Goal: Transaction & Acquisition: Download file/media

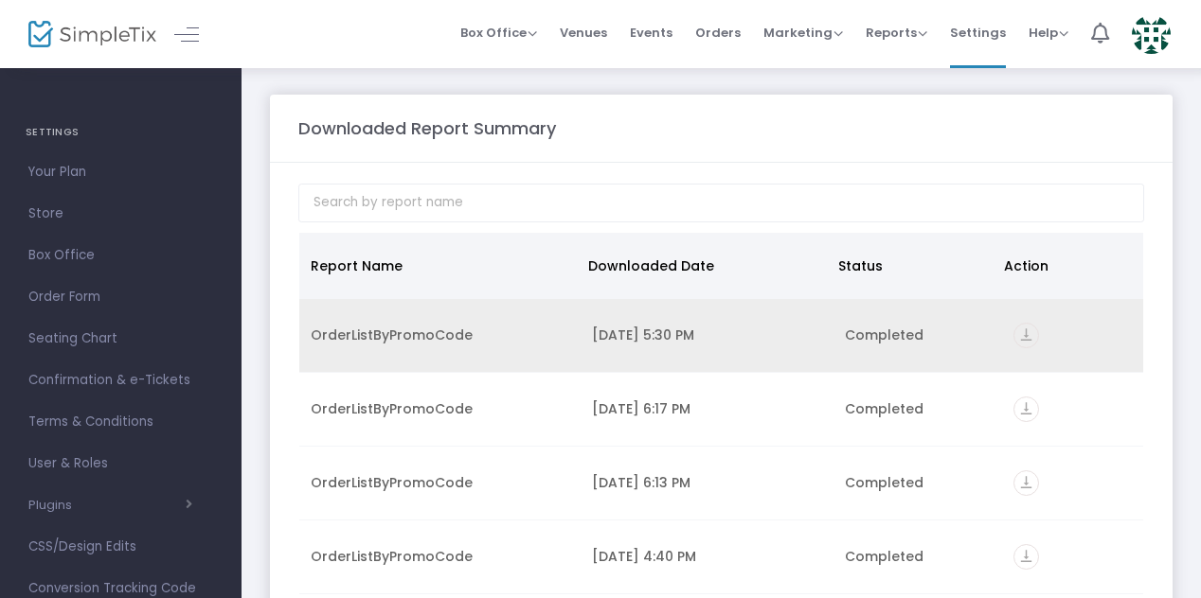
click at [626, 334] on div "[DATE] 5:30 PM" at bounding box center [707, 335] width 230 height 19
click at [1020, 347] on td "vertical_align_bottom" at bounding box center [1072, 336] width 141 height 74
click at [1021, 335] on icon "vertical_align_bottom" at bounding box center [1026, 336] width 26 height 26
click at [1014, 331] on icon "vertical_align_bottom" at bounding box center [1026, 336] width 26 height 26
